Goal: Task Accomplishment & Management: Manage account settings

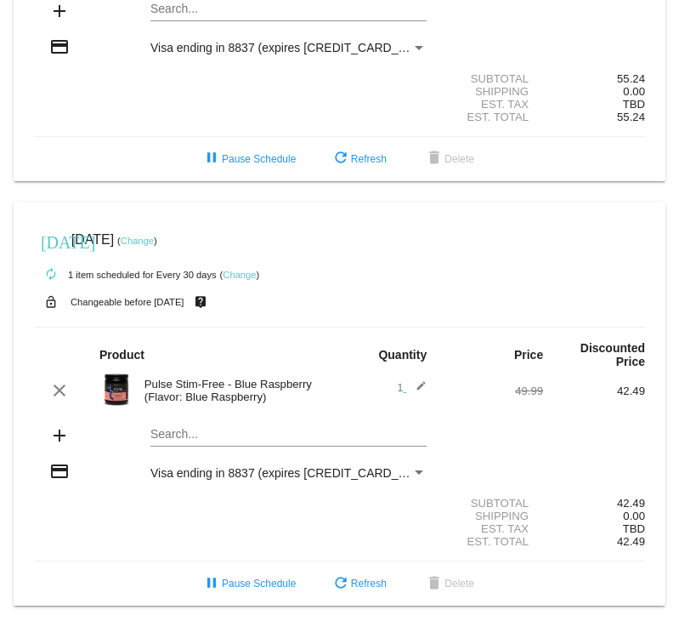
scroll to position [238, 0]
click at [247, 270] on link "Change" at bounding box center [239, 275] width 33 height 10
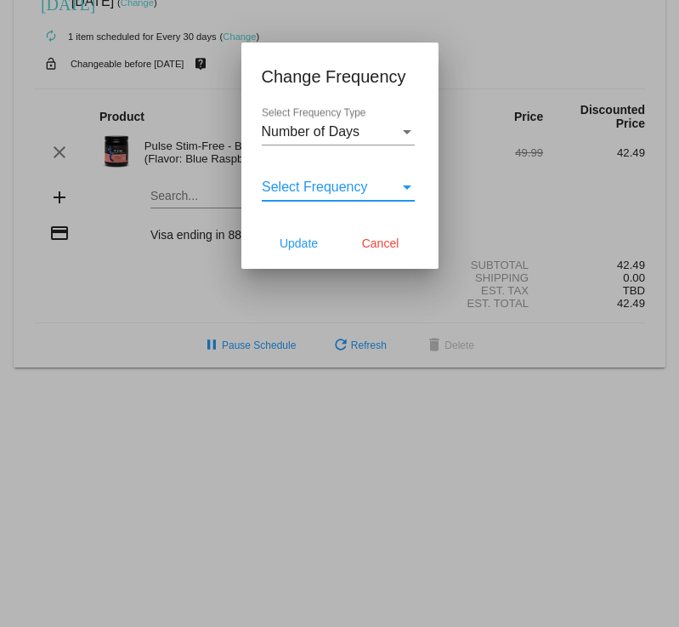
click at [399, 180] on div "Select Frequency" at bounding box center [331, 186] width 138 height 15
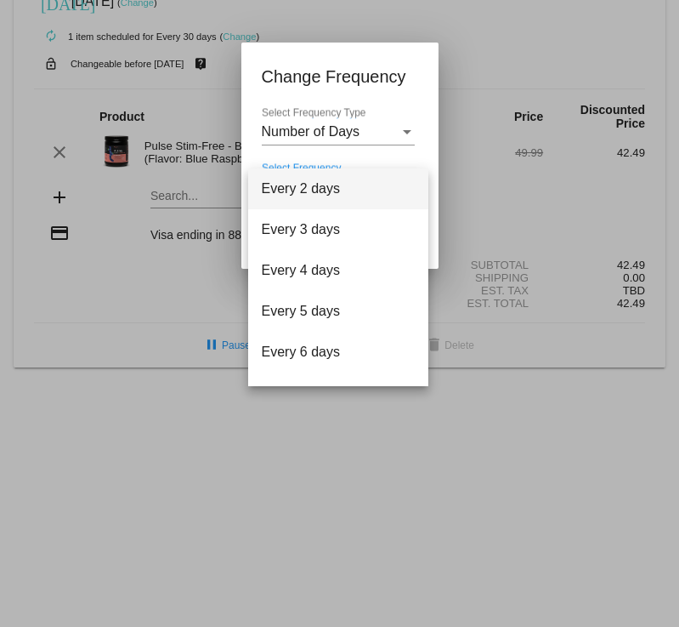
scroll to position [0, 0]
click at [389, 82] on div at bounding box center [339, 313] width 679 height 627
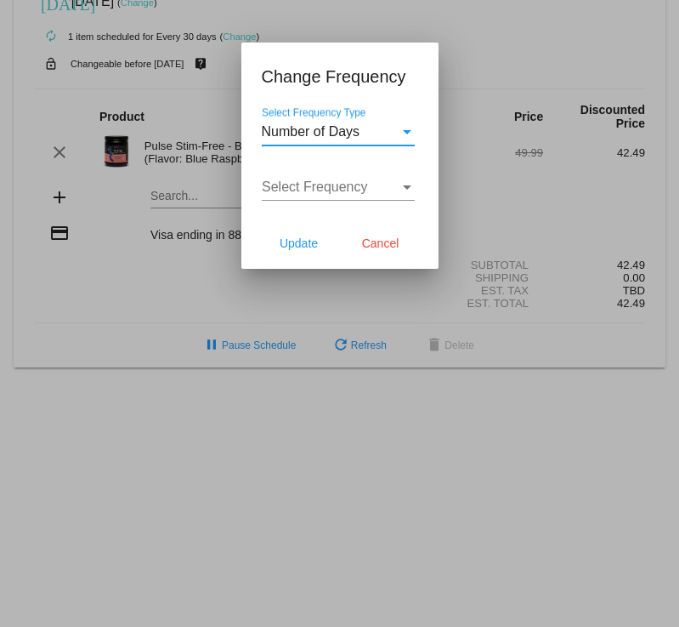
click at [400, 128] on div "Select Frequency Type" at bounding box center [407, 131] width 15 height 15
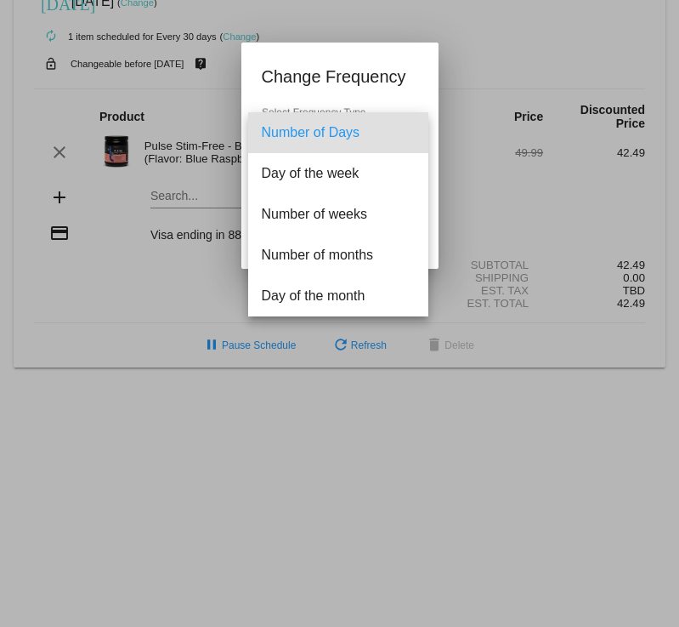
click at [392, 62] on div at bounding box center [339, 313] width 679 height 627
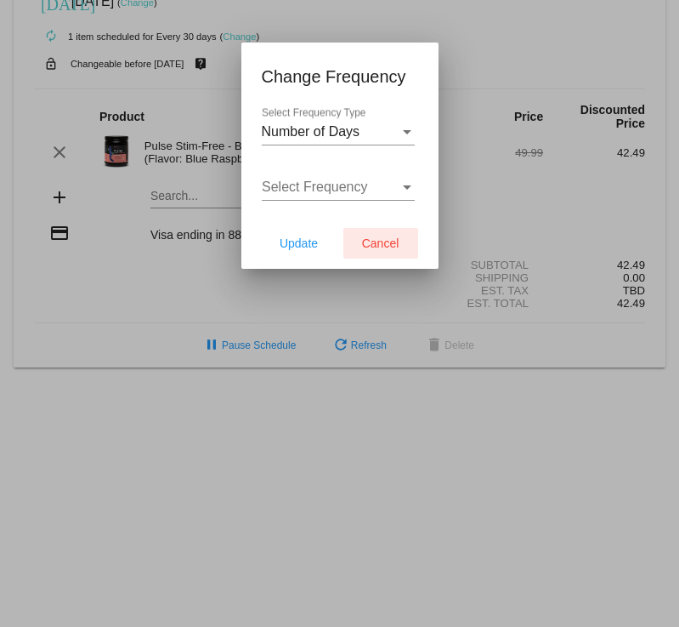
click at [390, 249] on span "Cancel" at bounding box center [380, 243] width 37 height 14
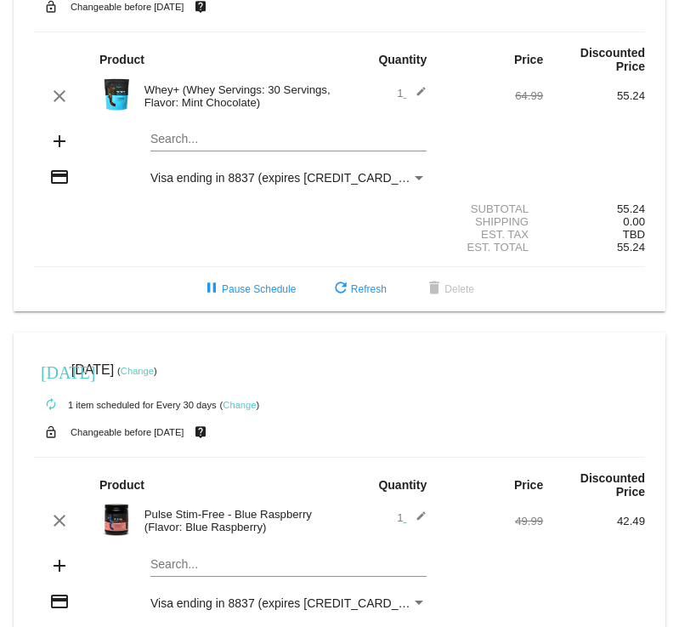
scroll to position [94, 0]
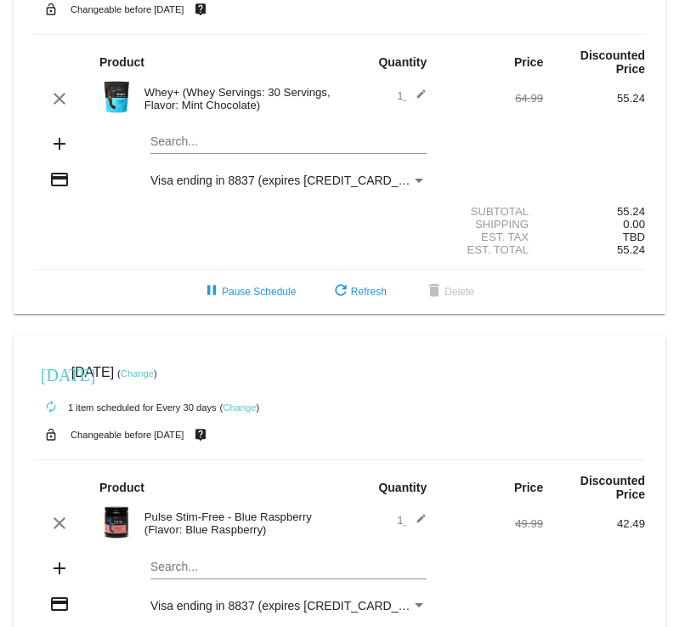
click at [48, 412] on mat-icon "autorenew" at bounding box center [51, 407] width 20 height 20
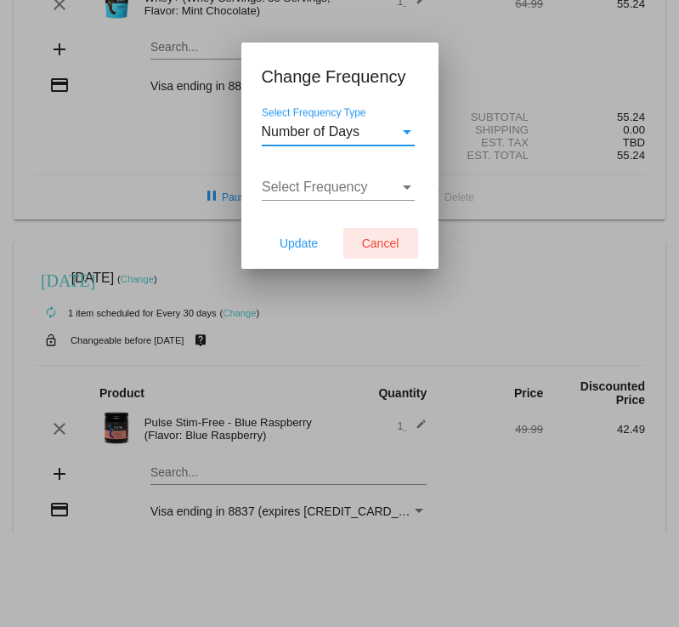
click at [365, 244] on span "Cancel" at bounding box center [380, 243] width 37 height 14
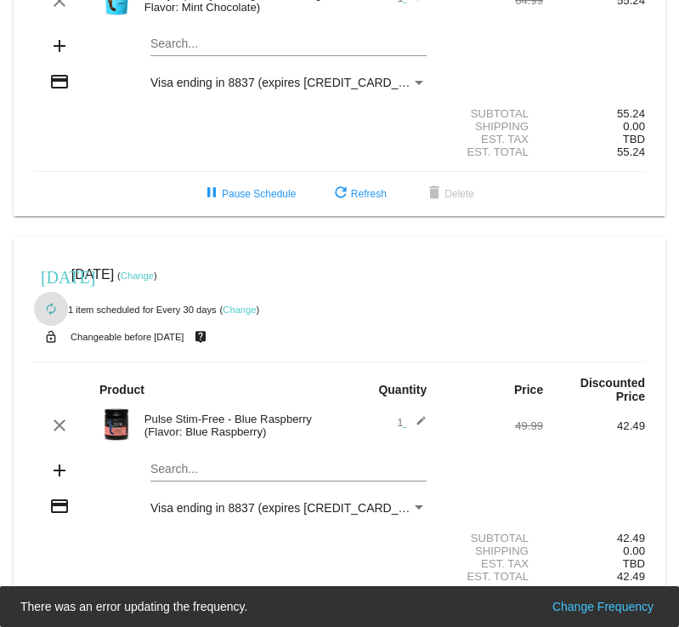
scroll to position [196, 0]
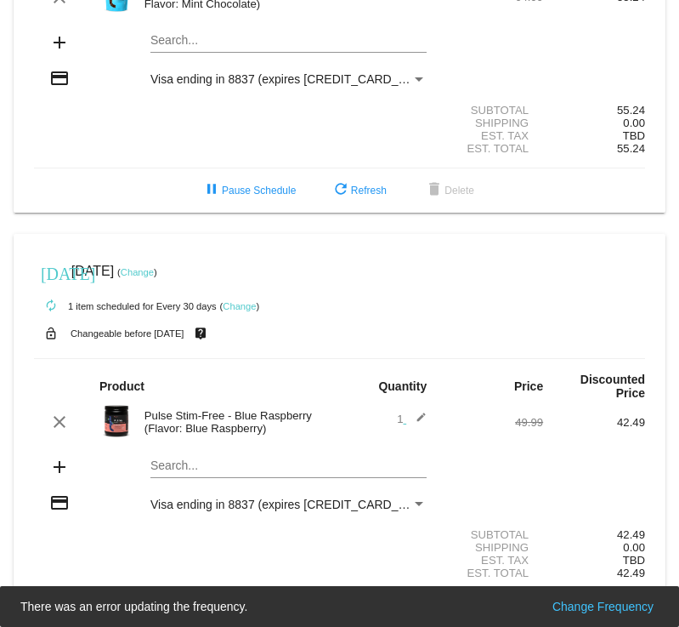
click at [154, 277] on link "Change" at bounding box center [137, 272] width 33 height 10
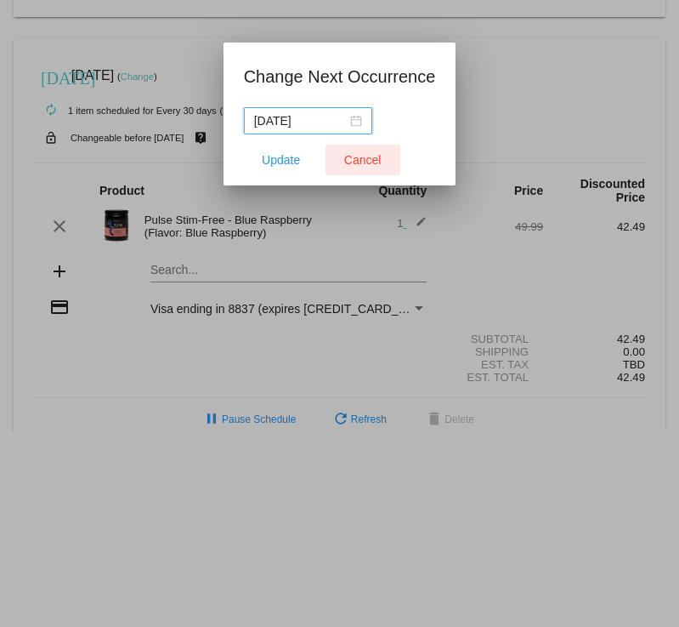
click at [351, 167] on button "Cancel" at bounding box center [363, 160] width 75 height 31
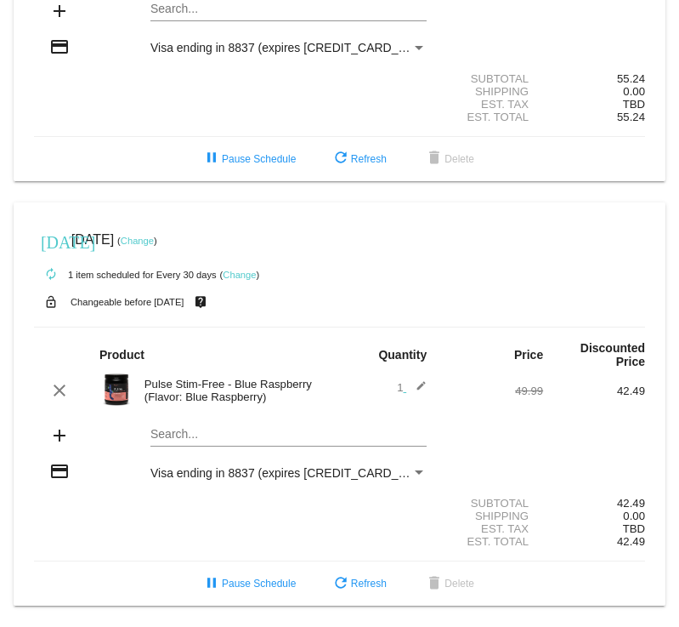
scroll to position [238, 0]
click at [419, 382] on mat-icon "edit" at bounding box center [416, 390] width 20 height 20
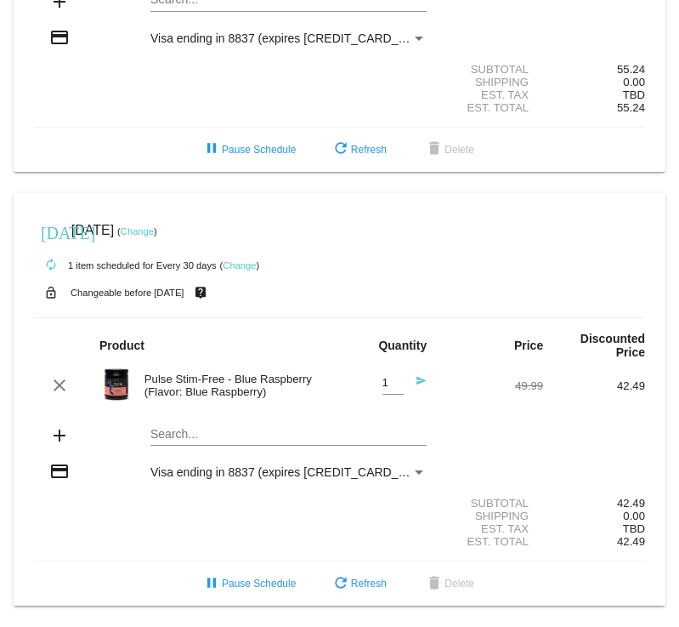
scroll to position [246, 0]
click at [418, 383] on mat-icon "send" at bounding box center [416, 385] width 20 height 20
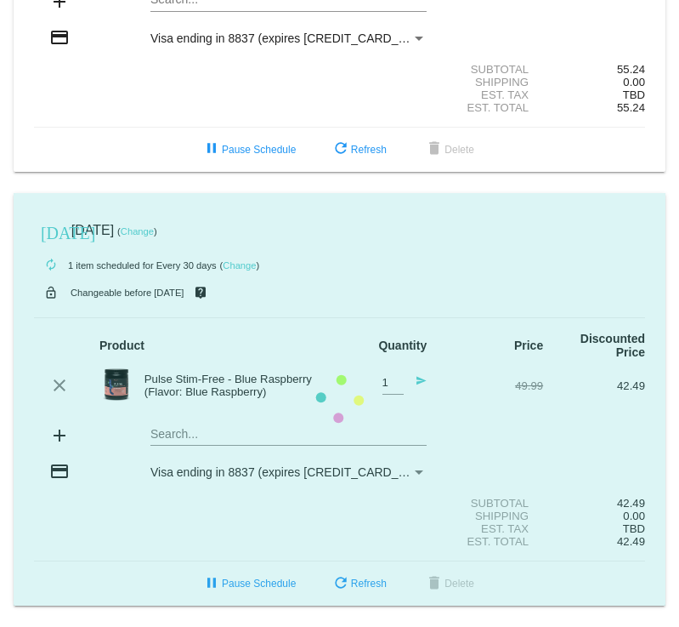
scroll to position [239, 0]
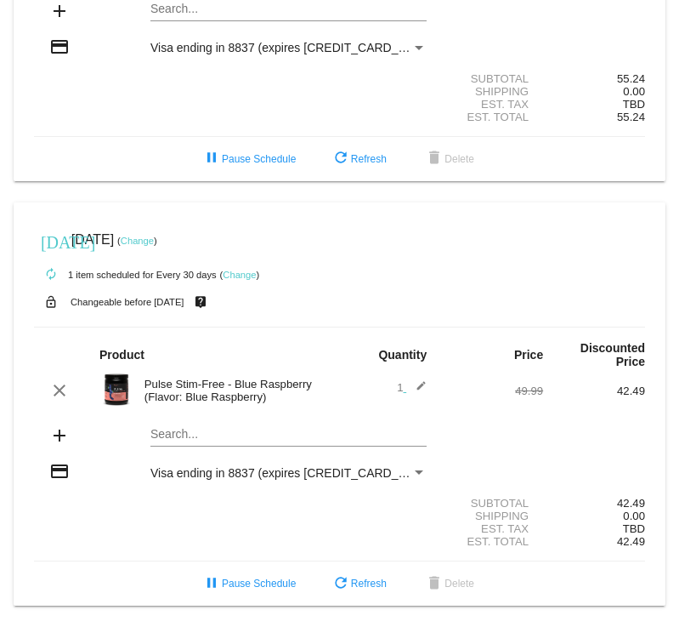
click at [183, 378] on div "Pulse Stim-Free - Blue Raspberry (Flavor: Blue Raspberry)" at bounding box center [238, 391] width 204 height 26
click at [108, 387] on img at bounding box center [116, 389] width 34 height 34
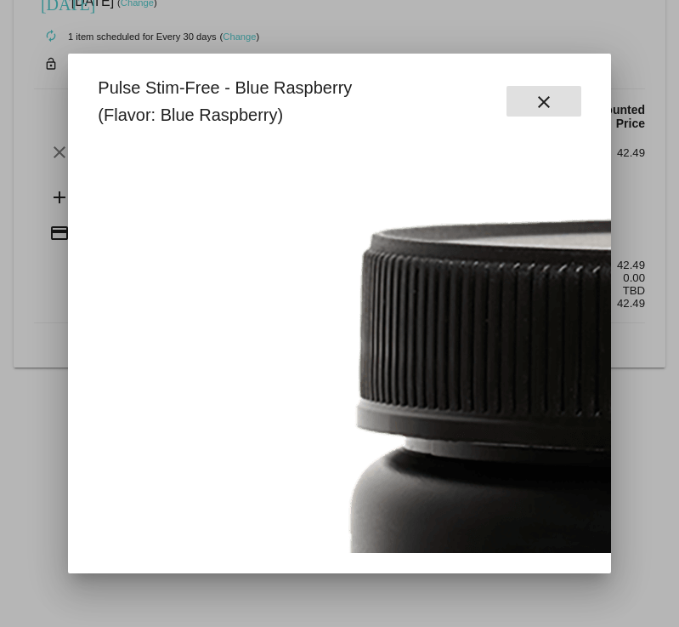
click at [292, 616] on div at bounding box center [339, 313] width 679 height 627
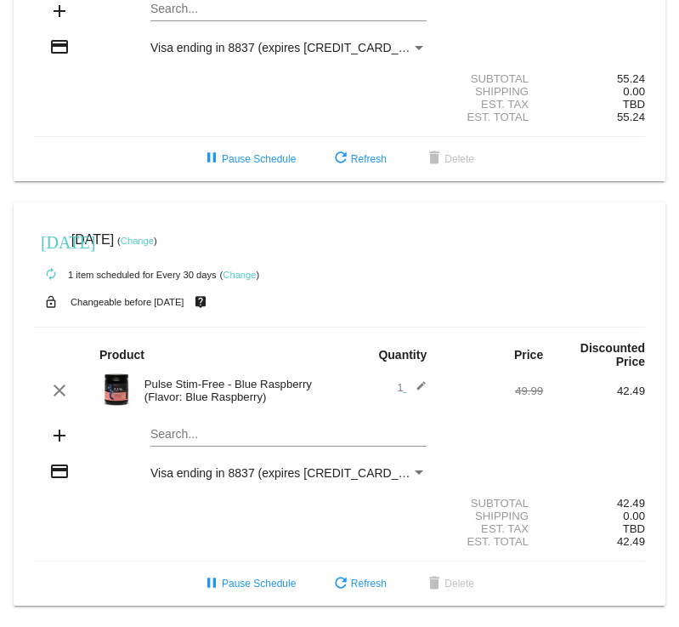
click at [156, 298] on small "Changeable before [DATE]" at bounding box center [128, 302] width 114 height 10
click at [50, 297] on mat-icon "lock_open" at bounding box center [51, 302] width 20 height 22
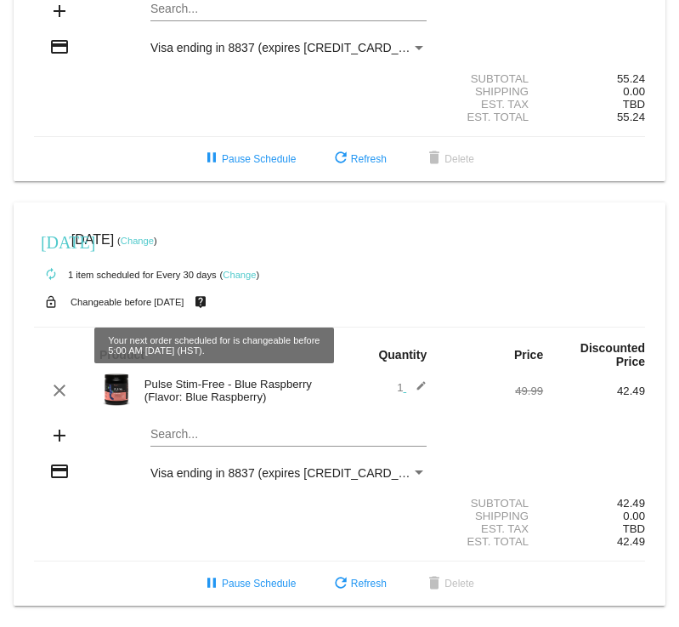
click at [209, 297] on mat-icon "live_help" at bounding box center [200, 302] width 20 height 22
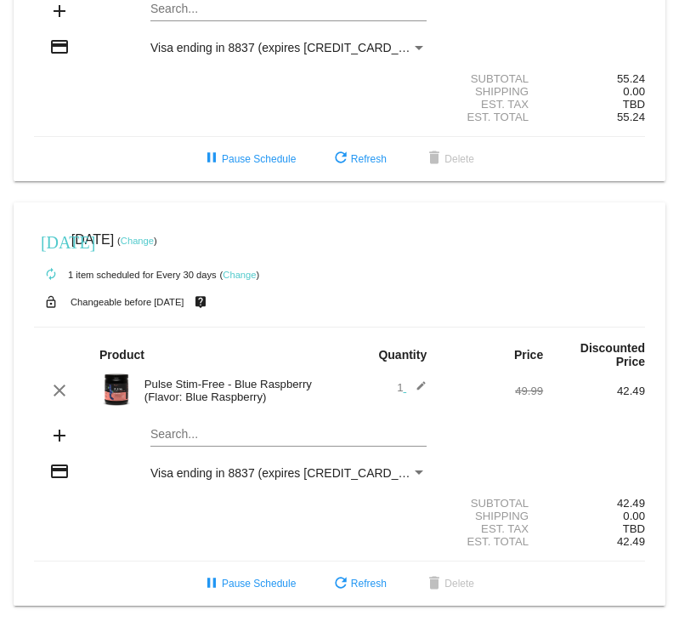
click at [208, 297] on mat-icon "live_help" at bounding box center [200, 302] width 20 height 22
click at [58, 430] on mat-icon "add" at bounding box center [59, 435] width 20 height 20
click at [57, 469] on mat-icon "credit_card" at bounding box center [59, 471] width 20 height 20
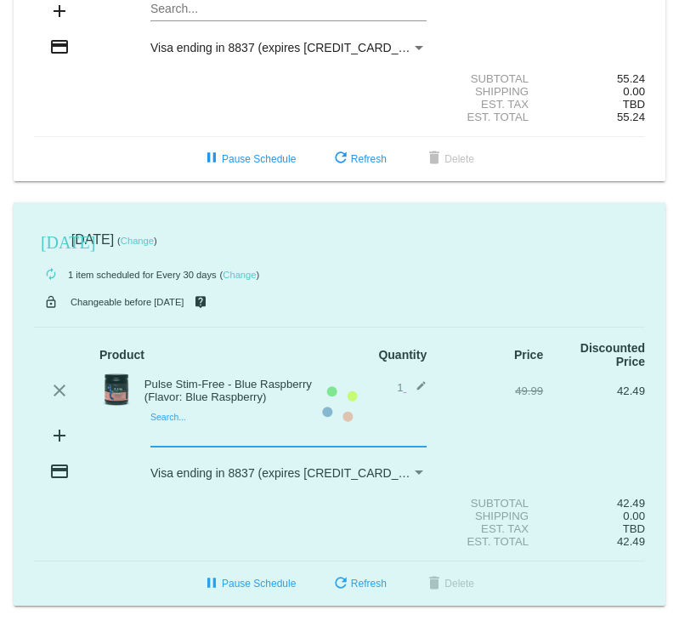
click at [236, 429] on mat-card "[DATE] [DATE] ( Change ) autorenew 1 item scheduled for Every 30 days ( Change …" at bounding box center [340, 404] width 652 height 404
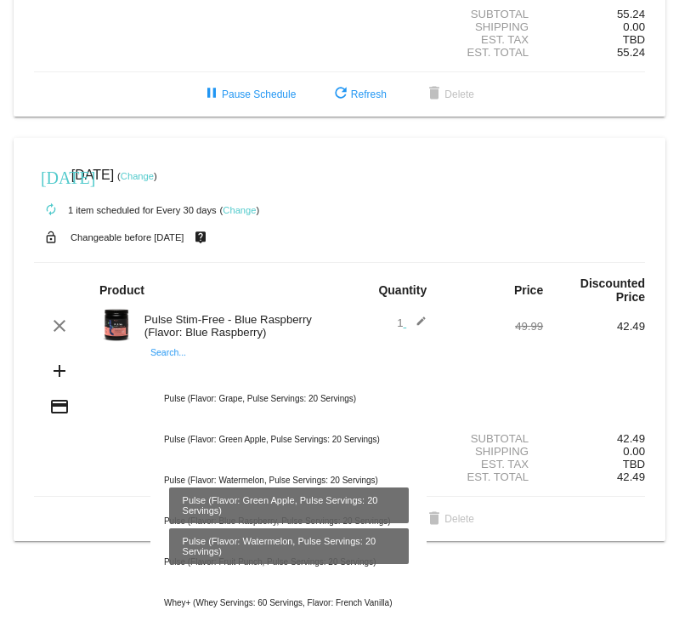
click at [77, 497] on section "Subtotal 42.49 Shipping 0.00 Est. Tax TBD Est. Total 42.49" at bounding box center [339, 457] width 611 height 77
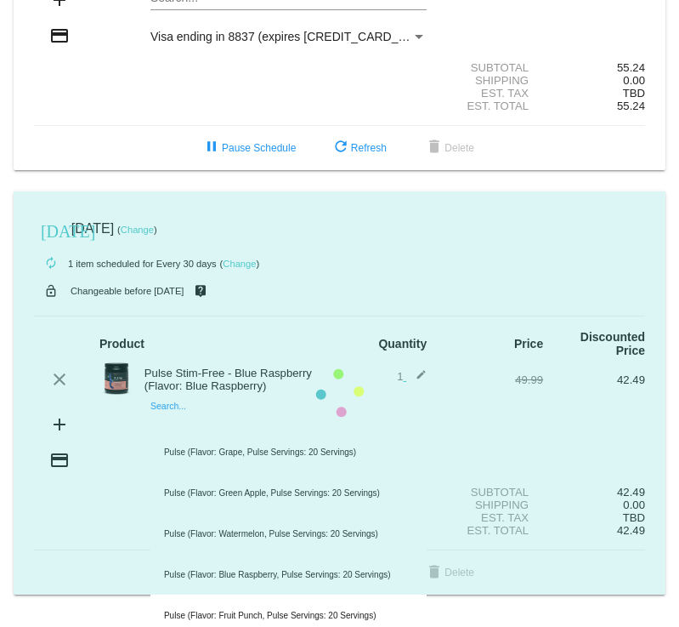
click at [172, 429] on mat-card "[DATE] [DATE] ( Change ) autorenew 1 item scheduled for Every 30 days ( Change …" at bounding box center [340, 393] width 652 height 404
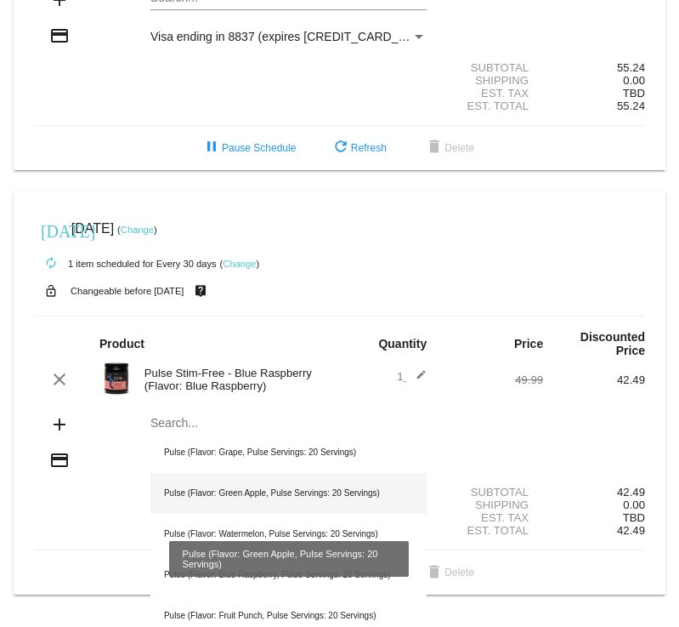
click at [224, 491] on div "Pulse (Flavor: Green Apple, Pulse Servings: 20 Servings)" at bounding box center [289, 493] width 276 height 41
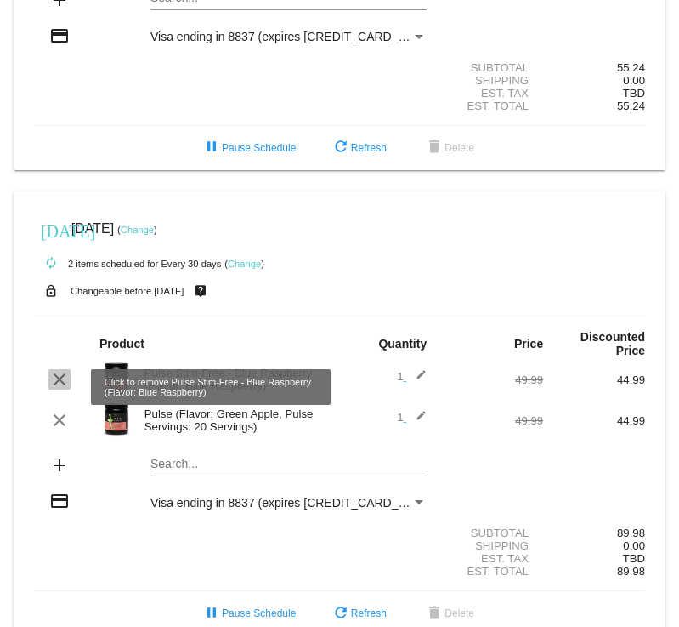
click at [58, 387] on mat-icon "clear" at bounding box center [59, 379] width 20 height 20
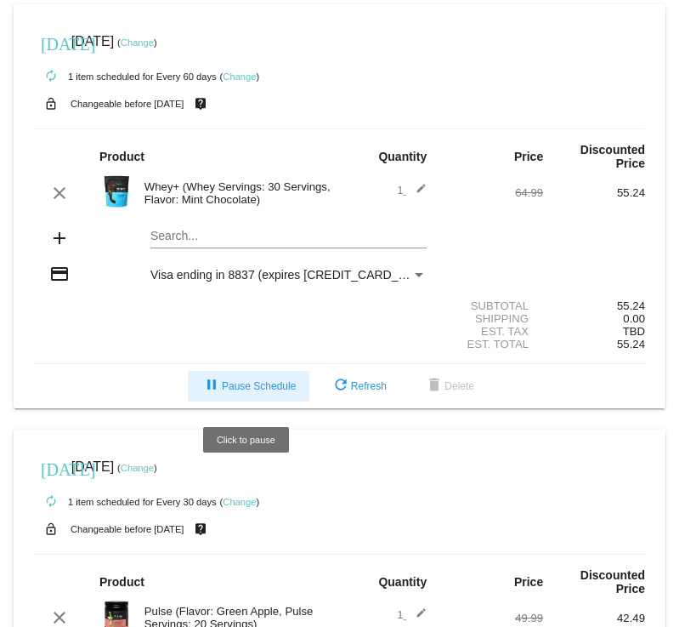
scroll to position [0, 0]
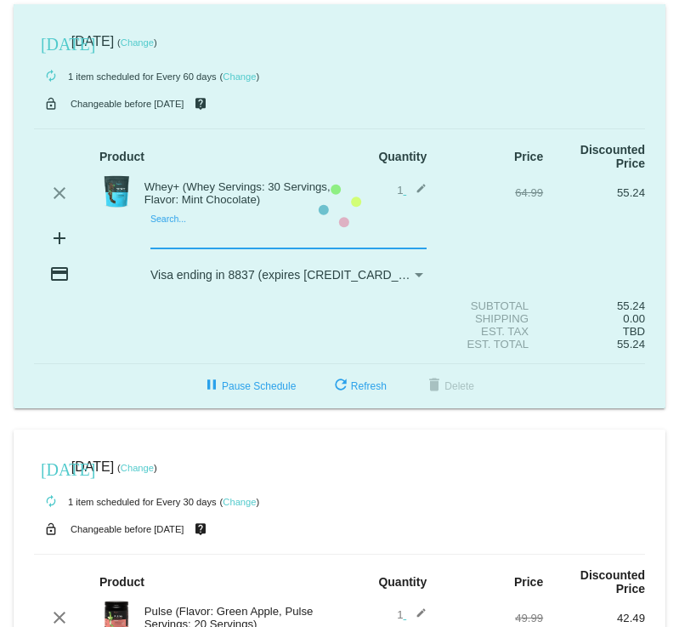
click at [229, 239] on mat-card "[DATE] [DATE] ( Change ) autorenew 1 item scheduled for Every 60 days ( Change …" at bounding box center [340, 206] width 652 height 404
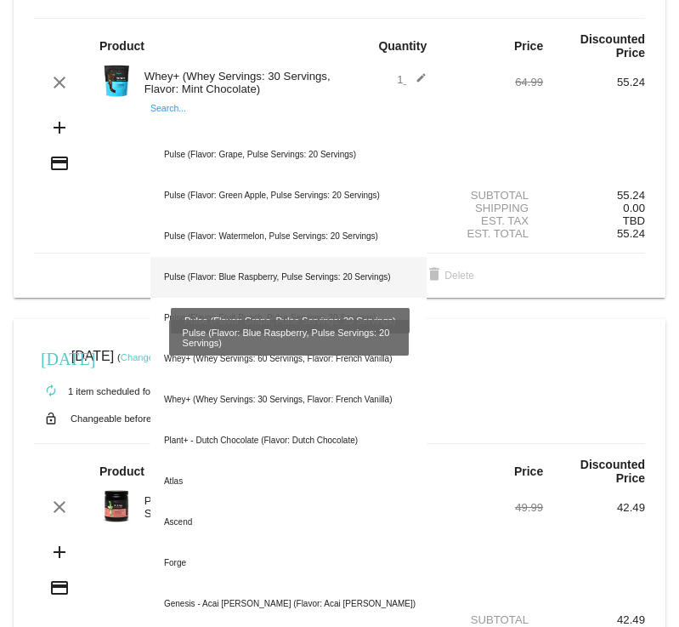
scroll to position [104, 0]
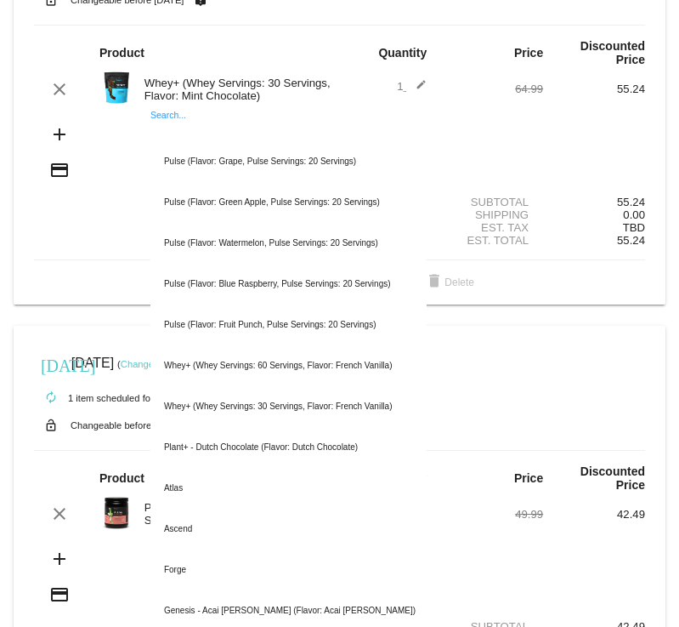
click at [183, 94] on div "Whey+ (Whey Servings: 30 Servings, Flavor: Mint Chocolate)" at bounding box center [238, 90] width 204 height 26
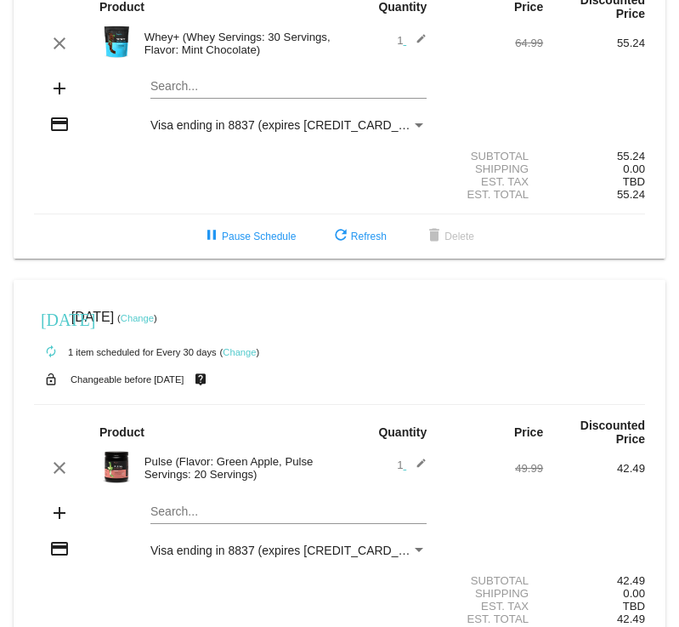
scroll to position [151, 0]
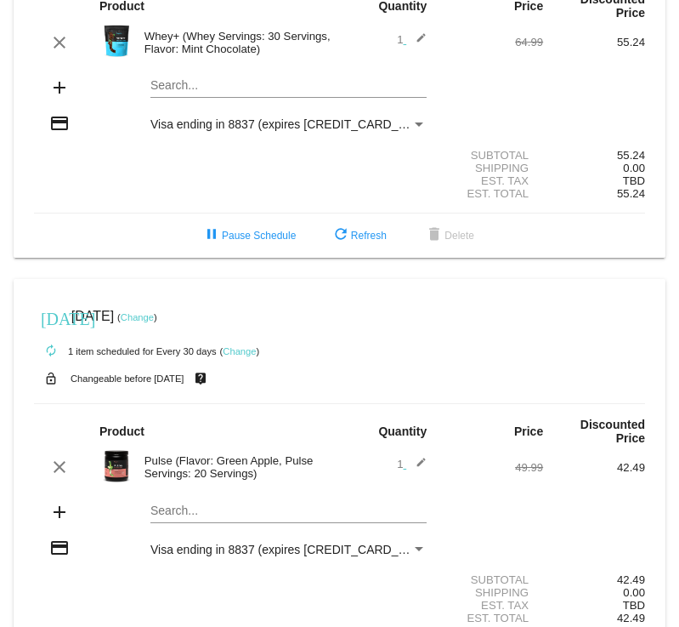
click at [185, 87] on mat-card "[DATE] [DATE] ( Change ) autorenew 1 item scheduled for Every 60 days ( Change …" at bounding box center [340, 56] width 652 height 404
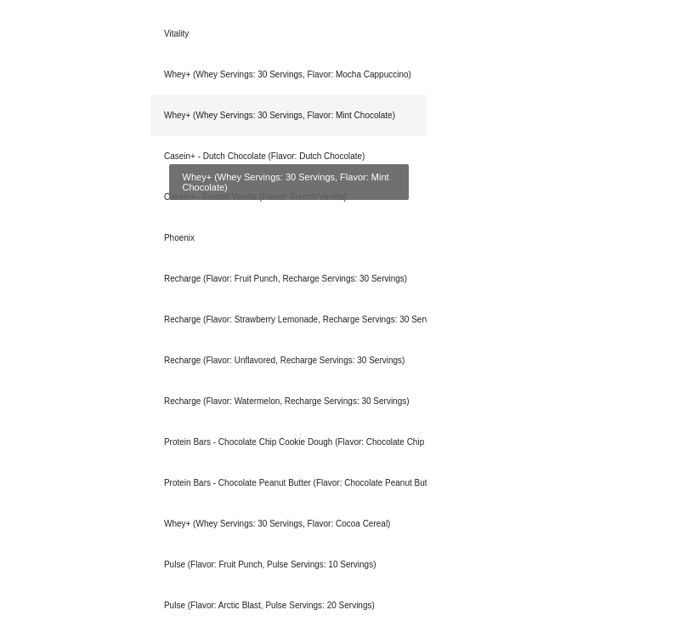
scroll to position [1050, 0]
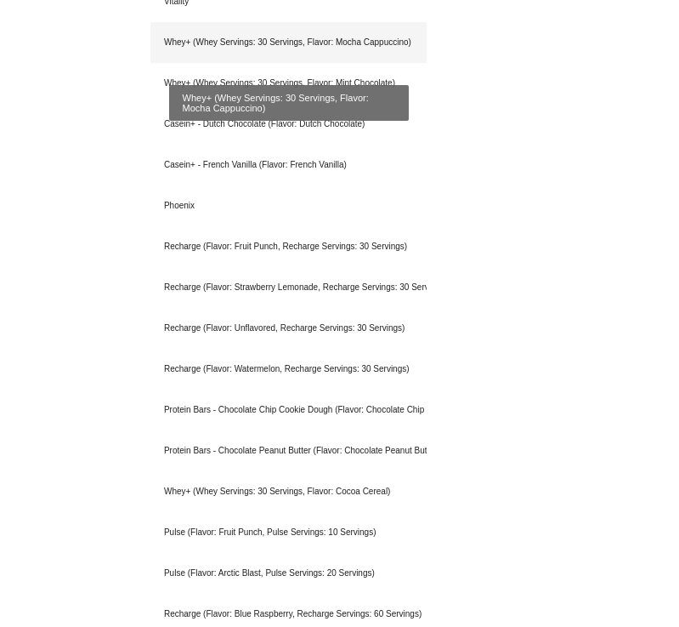
click at [250, 45] on div "Whey+ (Whey Servings: 30 Servings, Flavor: Mocha Cappuccino)" at bounding box center [289, 42] width 276 height 41
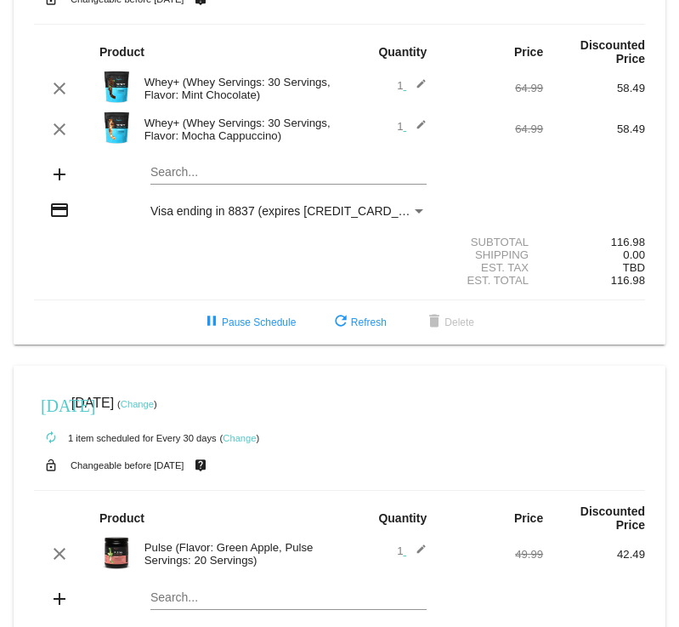
scroll to position [118, 0]
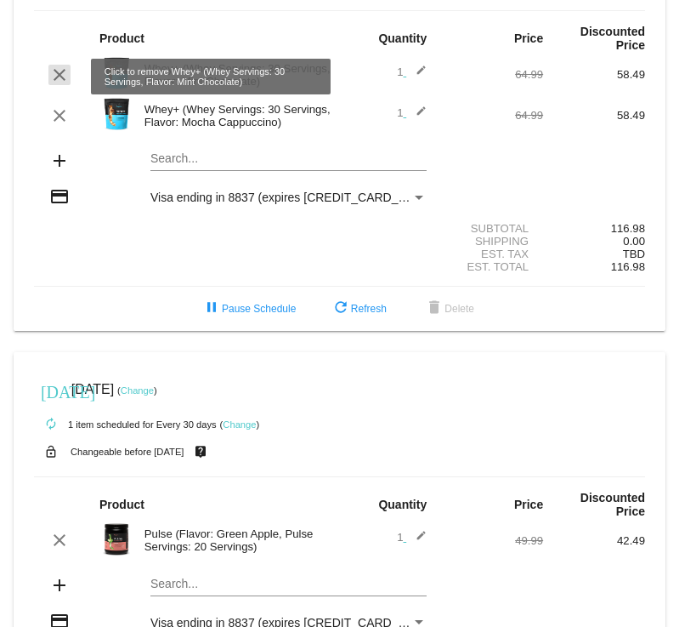
click at [51, 73] on mat-icon "clear" at bounding box center [59, 75] width 20 height 20
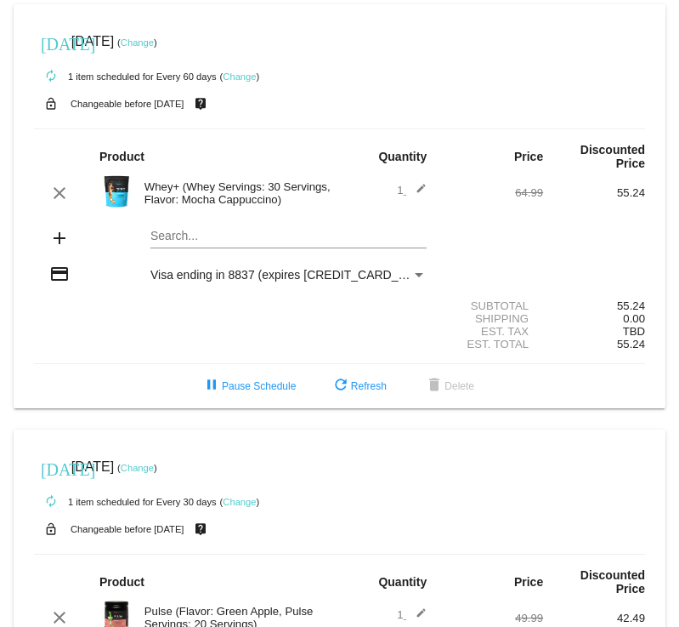
scroll to position [0, 0]
click at [154, 39] on link "Change" at bounding box center [137, 42] width 33 height 10
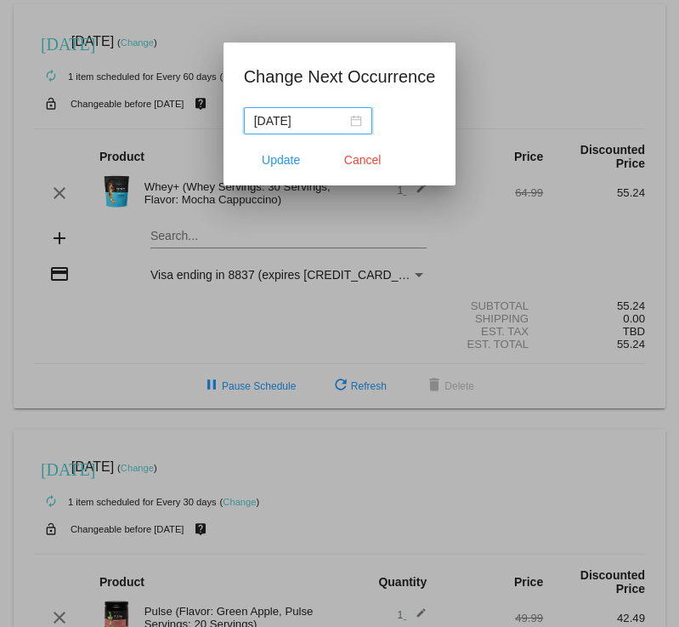
click at [166, 39] on div at bounding box center [339, 313] width 679 height 627
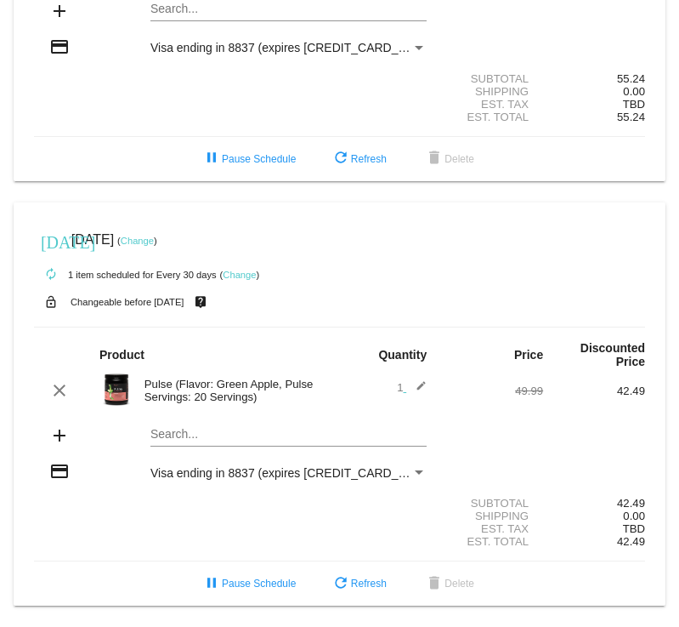
scroll to position [105, 0]
click at [173, 421] on div "Search..." at bounding box center [289, 429] width 276 height 33
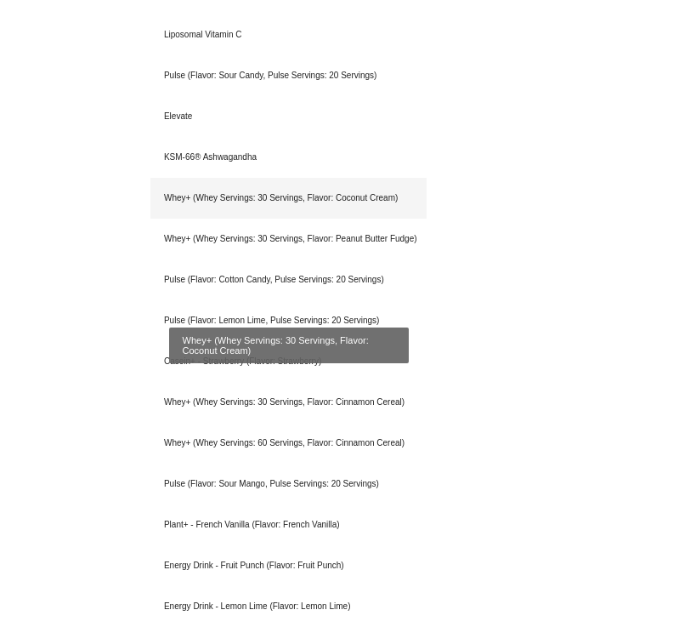
scroll to position [4132, 0]
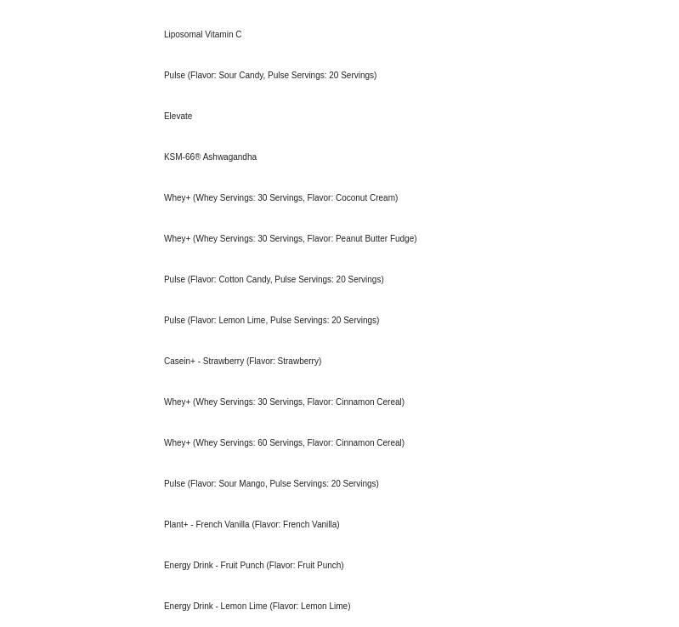
click at [99, 444] on body "[DATE] [DATE] ( Change ) autorenew 1 item scheduled for Every 60 days ( Change …" at bounding box center [339, 313] width 679 height 627
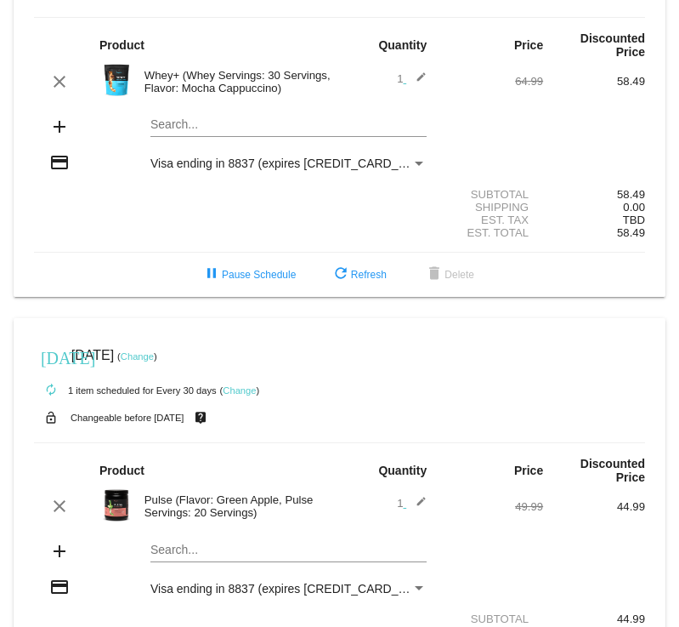
scroll to position [184, 0]
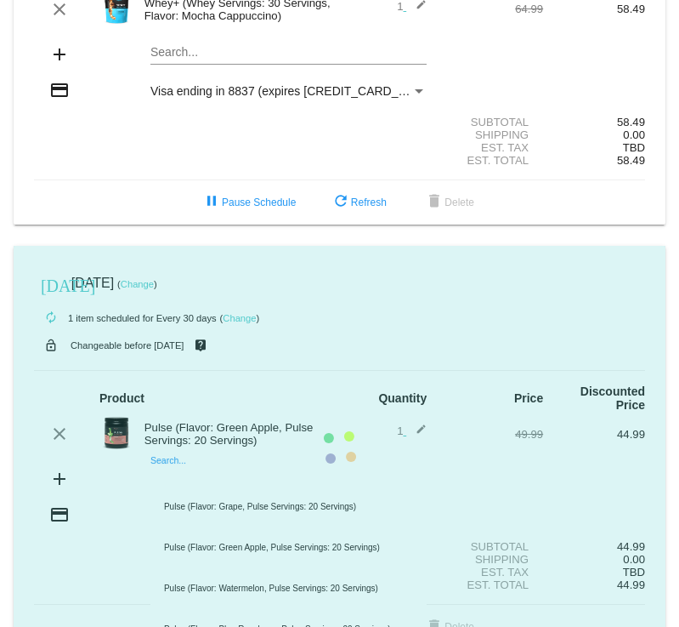
click at [156, 482] on mat-card "[DATE] [DATE] ( Change ) autorenew 1 item scheduled for Every 30 days ( Change …" at bounding box center [340, 448] width 652 height 404
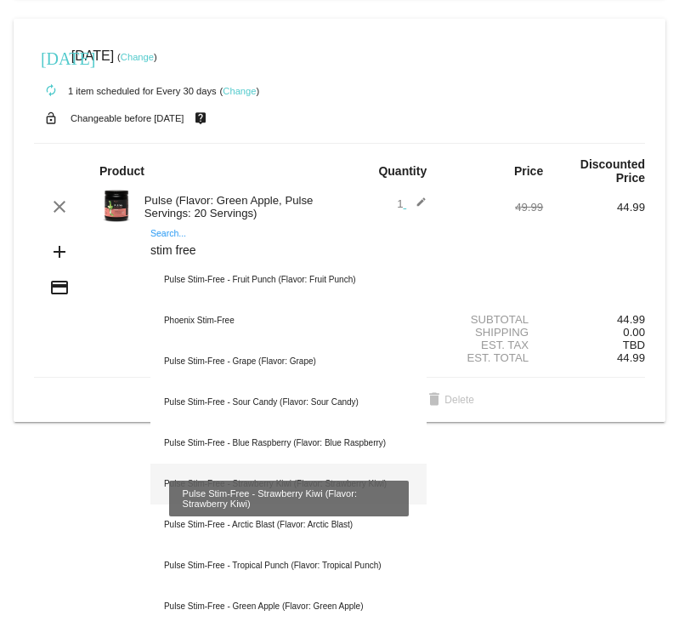
scroll to position [417, 0]
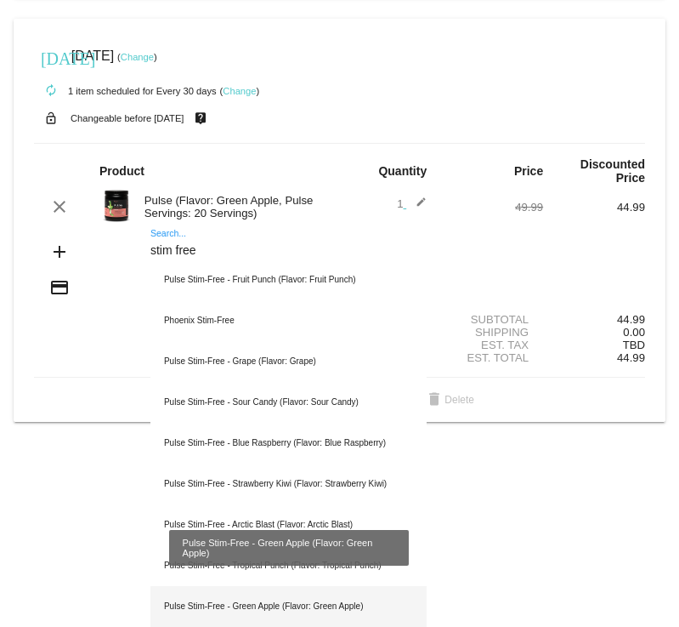
type input "stim free"
click at [241, 602] on div "Pulse Stim-Free - Green Apple (Flavor: Green Apple)" at bounding box center [289, 606] width 276 height 41
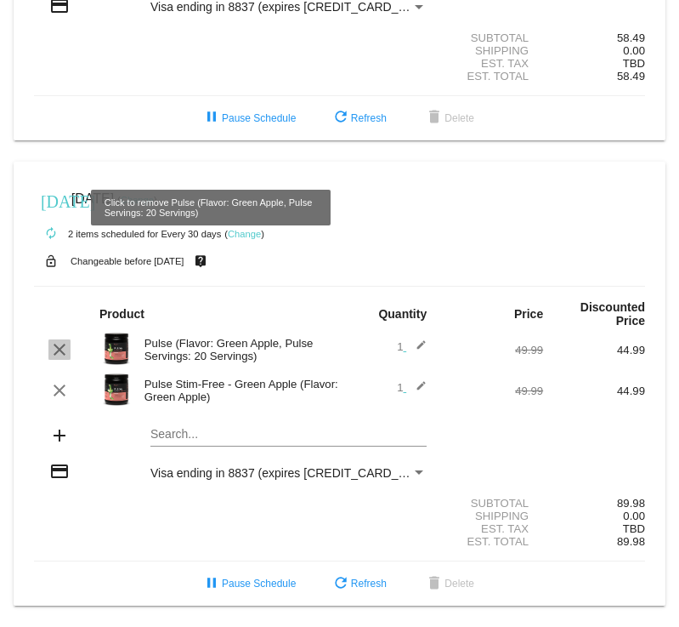
click at [60, 339] on mat-icon "clear" at bounding box center [59, 349] width 20 height 20
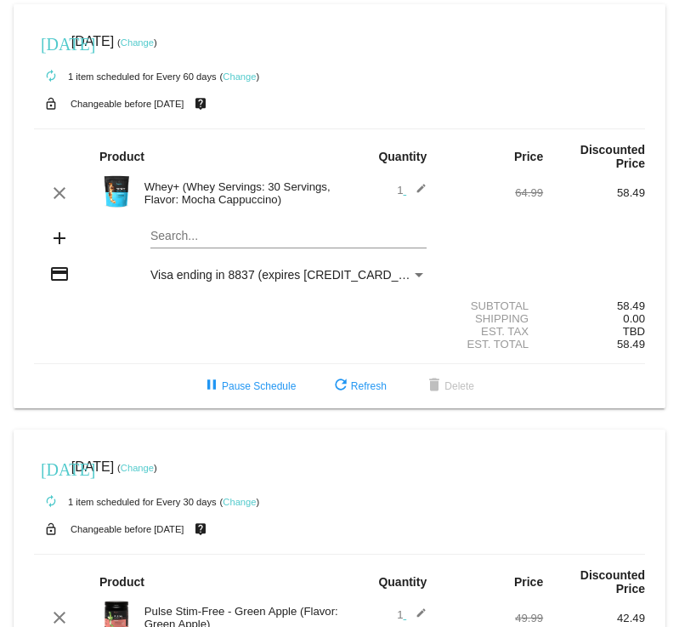
scroll to position [0, 0]
